Goal: Entertainment & Leisure: Consume media (video, audio)

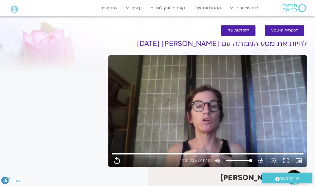
type input "3683.56"
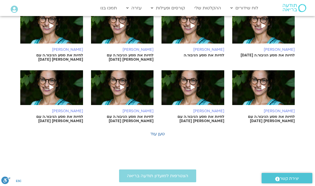
click at [264, 84] on icon at bounding box center [263, 86] width 4 height 5
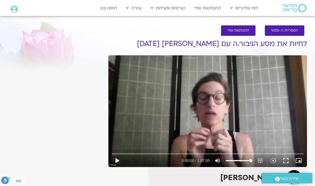
click at [118, 156] on button "play_arrow" at bounding box center [116, 160] width 13 height 13
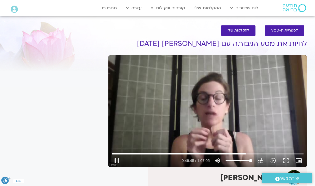
click at [117, 161] on button "pause" at bounding box center [116, 160] width 13 height 13
click at [118, 159] on button "play_arrow" at bounding box center [116, 160] width 13 height 13
type input "3985.105808419"
click at [122, 159] on button "pause" at bounding box center [116, 160] width 13 height 13
